Goal: Check status: Check status

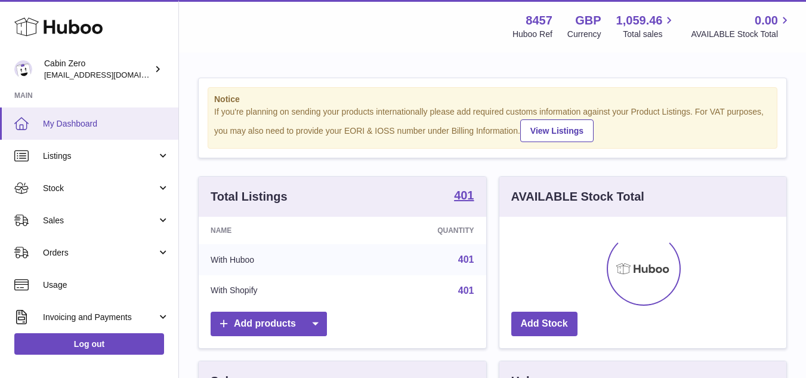
scroll to position [186, 287]
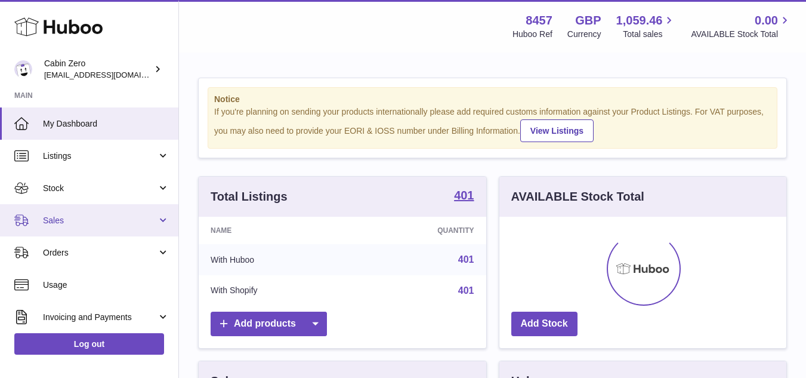
click at [58, 221] on span "Sales" at bounding box center [100, 220] width 114 height 11
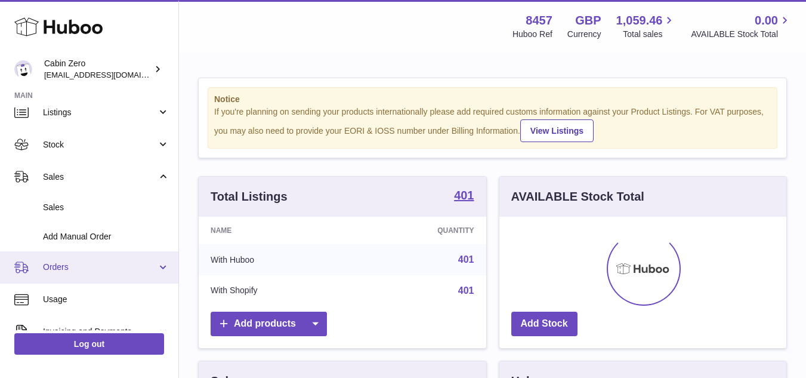
scroll to position [60, 0]
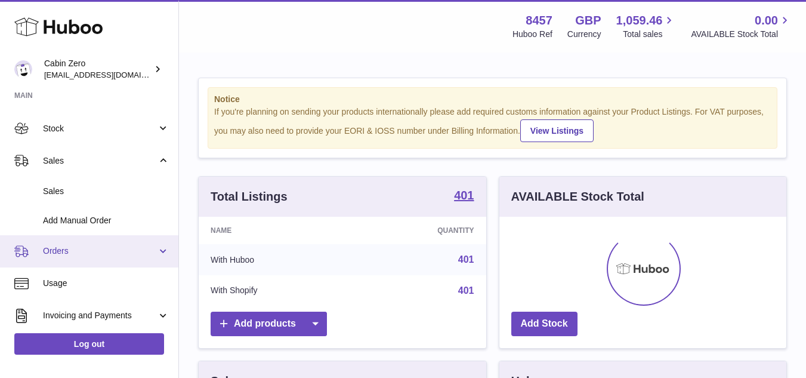
click at [56, 255] on span "Orders" at bounding box center [100, 250] width 114 height 11
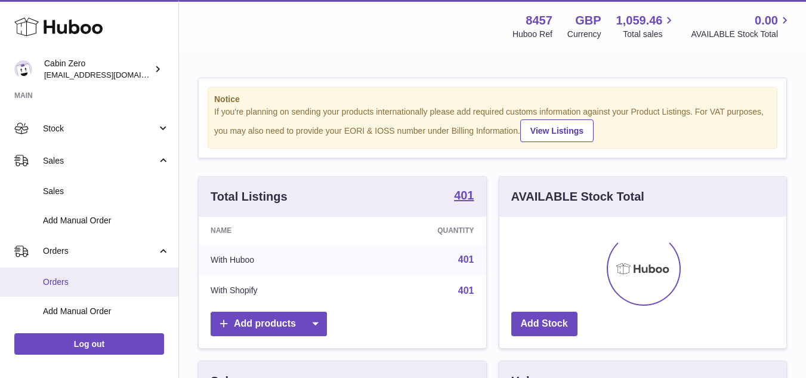
click at [56, 276] on span "Orders" at bounding box center [106, 281] width 127 height 11
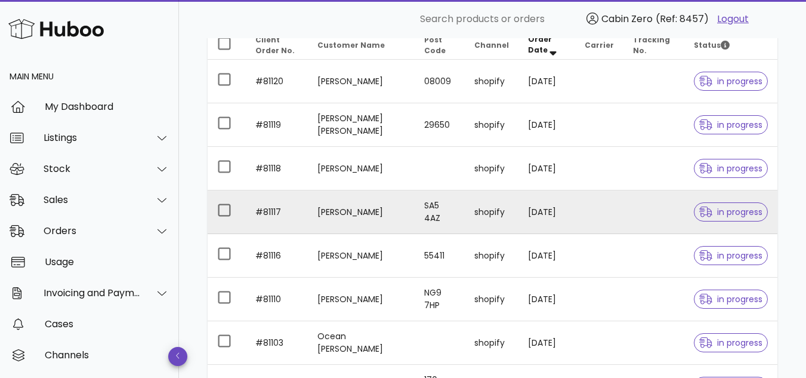
scroll to position [169, 0]
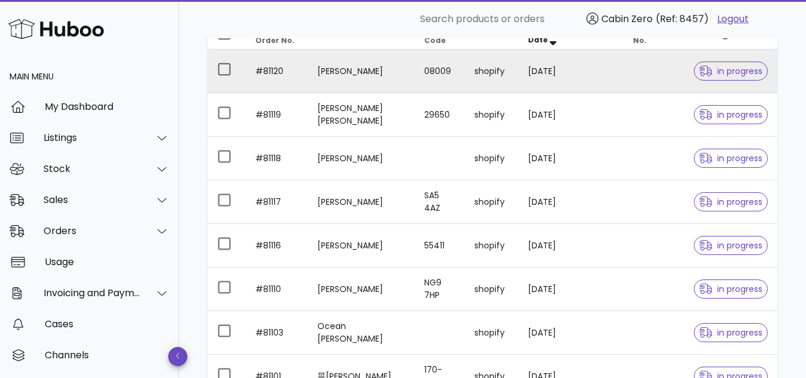
click at [723, 67] on span "in progress" at bounding box center [730, 71] width 63 height 8
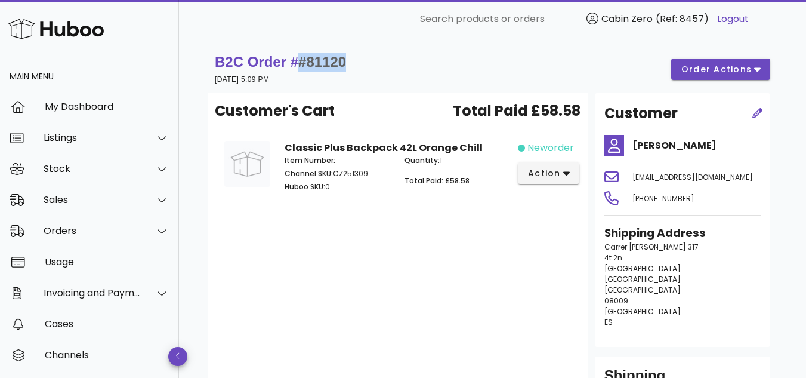
drag, startPoint x: 299, startPoint y: 60, endPoint x: 423, endPoint y: 64, distance: 124.2
click at [423, 64] on div "B2C Order # #81120 [DATE] 5:09 PM order actions" at bounding box center [493, 69] width 556 height 33
copy strong "#81120"
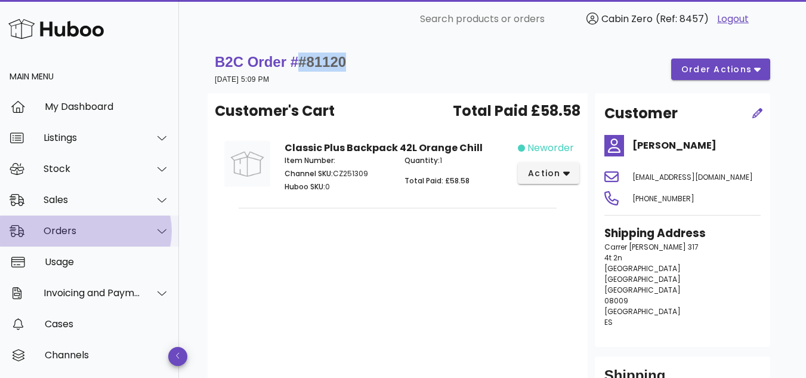
click at [71, 229] on div "Orders" at bounding box center [92, 230] width 97 height 11
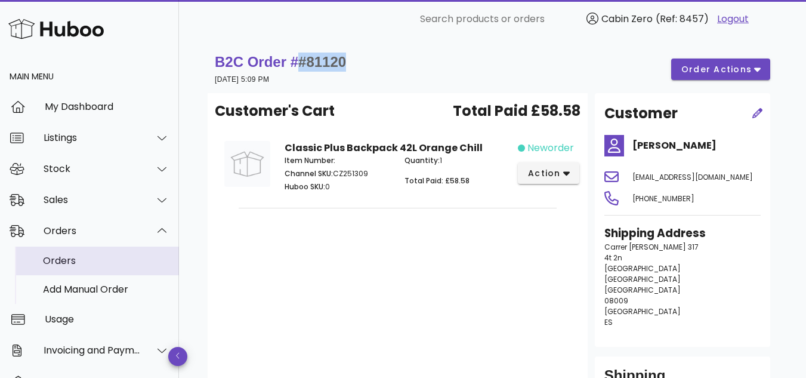
click at [64, 259] on div "Orders" at bounding box center [106, 260] width 127 height 11
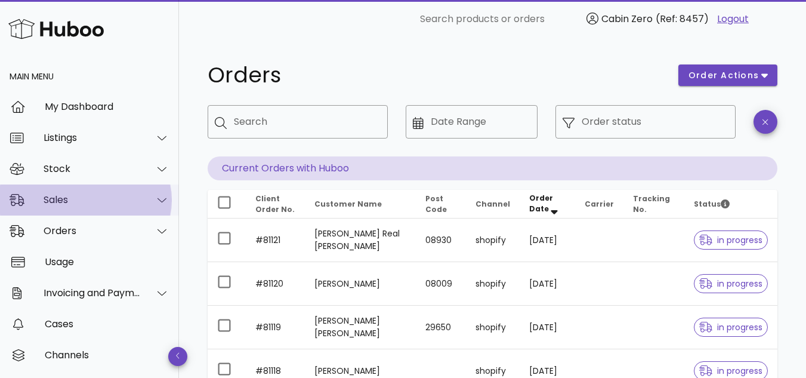
click at [69, 198] on div "Sales" at bounding box center [92, 199] width 97 height 11
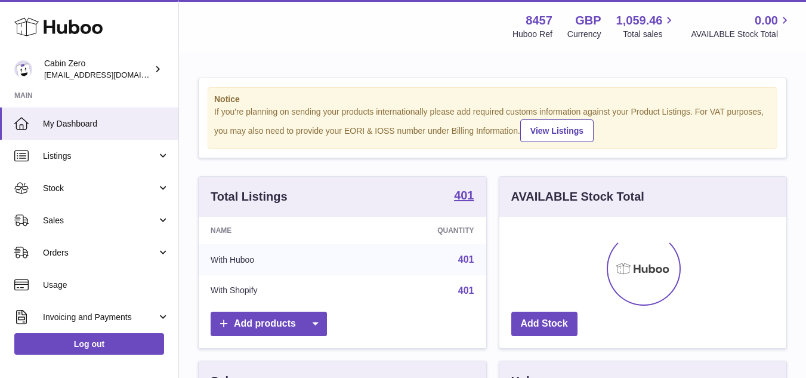
scroll to position [186, 287]
